Goal: Check status: Check status

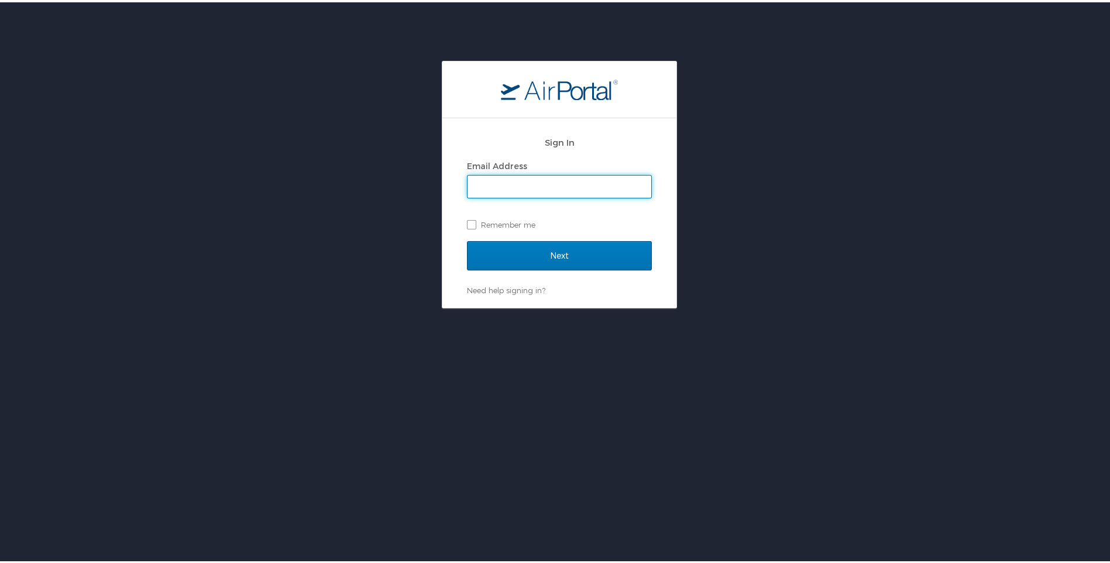
type input "[EMAIL_ADDRESS][DOMAIN_NAME]"
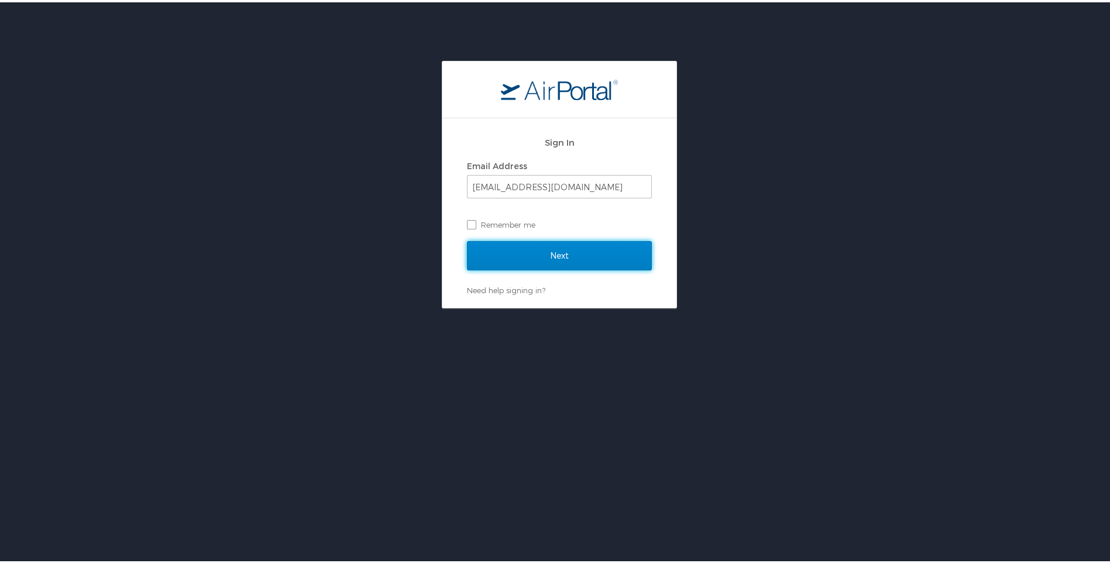
click at [522, 250] on input "Next" at bounding box center [559, 253] width 185 height 29
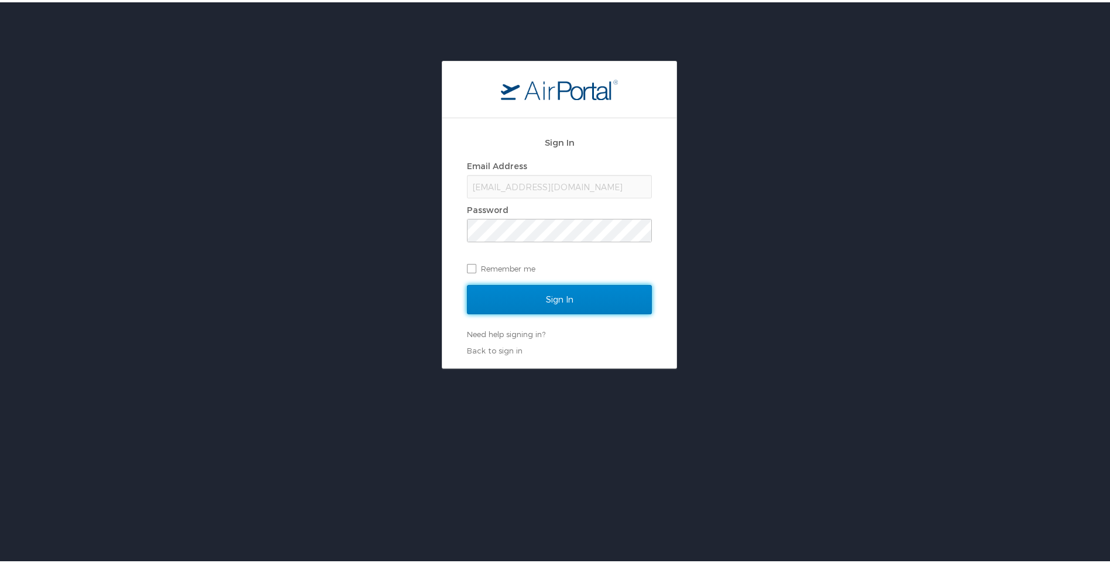
click at [521, 288] on input "Sign In" at bounding box center [559, 297] width 185 height 29
